Goal: Task Accomplishment & Management: Use online tool/utility

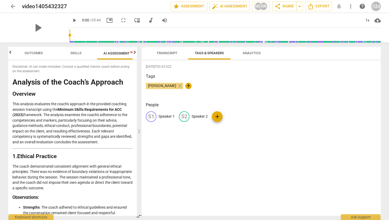
scroll to position [0, 10]
click at [13, 6] on span "arrow_back" at bounding box center [13, 6] width 6 height 6
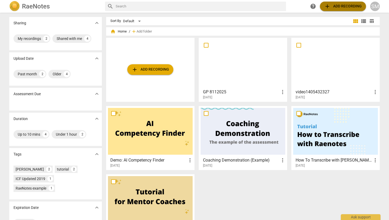
click at [333, 6] on span "add Add recording" at bounding box center [343, 6] width 38 height 6
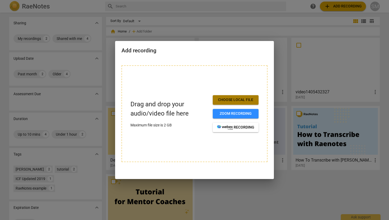
click at [234, 100] on span "Choose local file" at bounding box center [235, 99] width 37 height 5
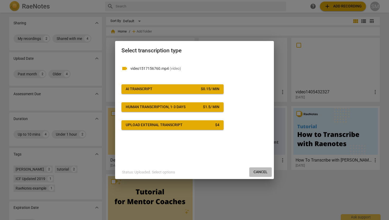
click at [262, 173] on span "Cancel" at bounding box center [261, 172] width 14 height 5
click at [246, 201] on div at bounding box center [194, 110] width 389 height 220
click at [190, 88] on span "AI Transcript $ 0.15 / min" at bounding box center [173, 89] width 94 height 5
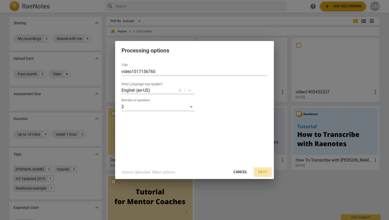
click at [263, 172] on span "Next" at bounding box center [263, 172] width 10 height 5
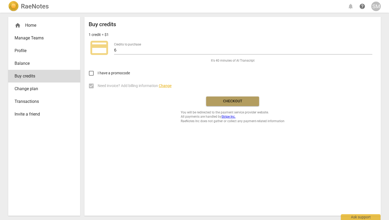
click at [243, 101] on span "Checkout" at bounding box center [232, 101] width 44 height 5
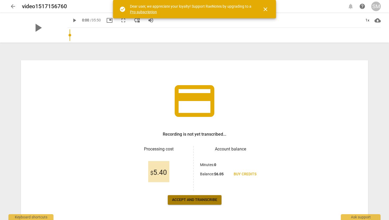
click at [208, 199] on span "Accept and transcribe" at bounding box center [194, 200] width 45 height 5
